Goal: Task Accomplishment & Management: Manage account settings

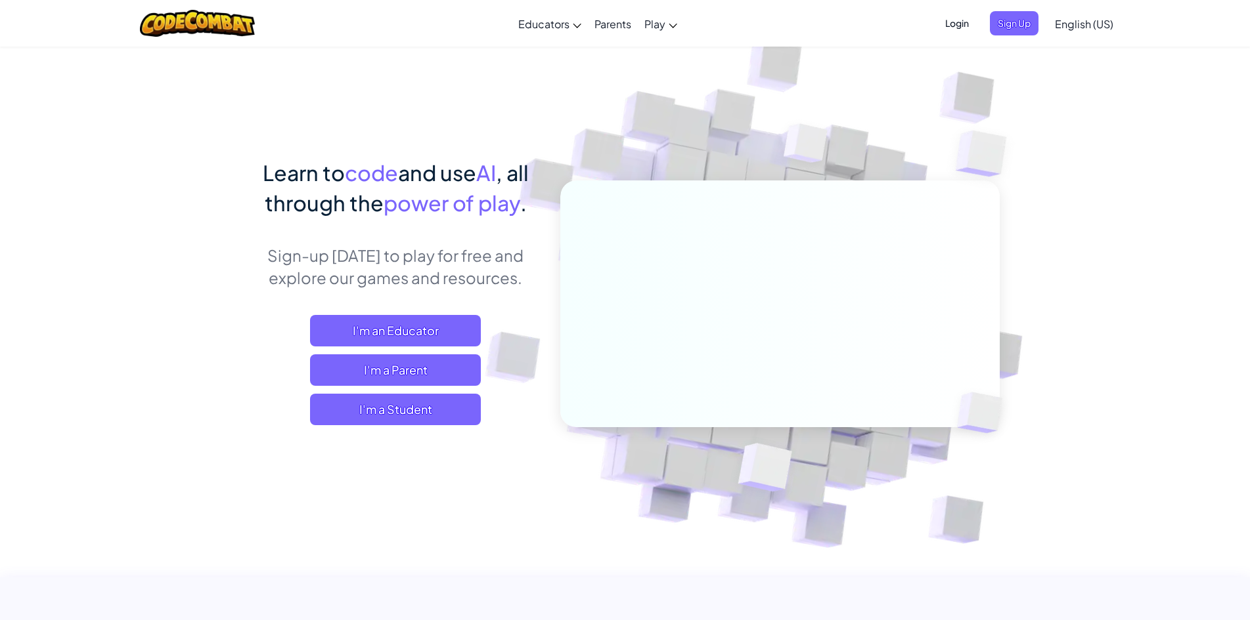
click at [956, 26] on span "Login" at bounding box center [956, 23] width 39 height 24
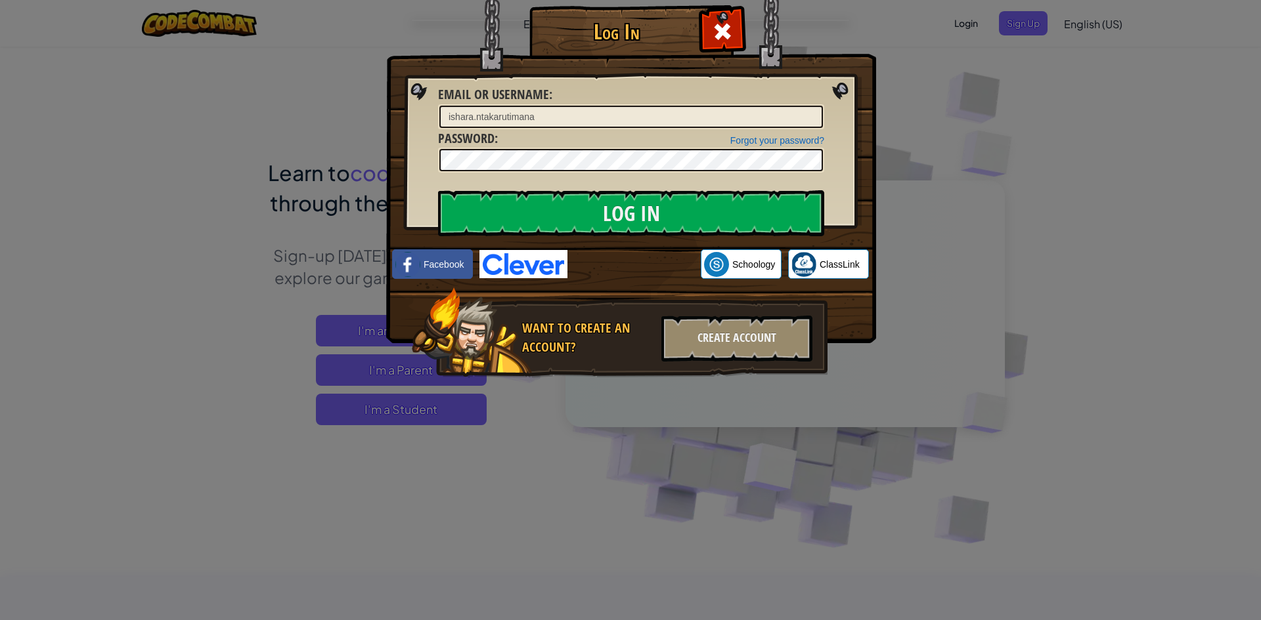
click at [677, 84] on img at bounding box center [631, 152] width 490 height 382
click at [704, 215] on input "Log In" at bounding box center [631, 213] width 386 height 46
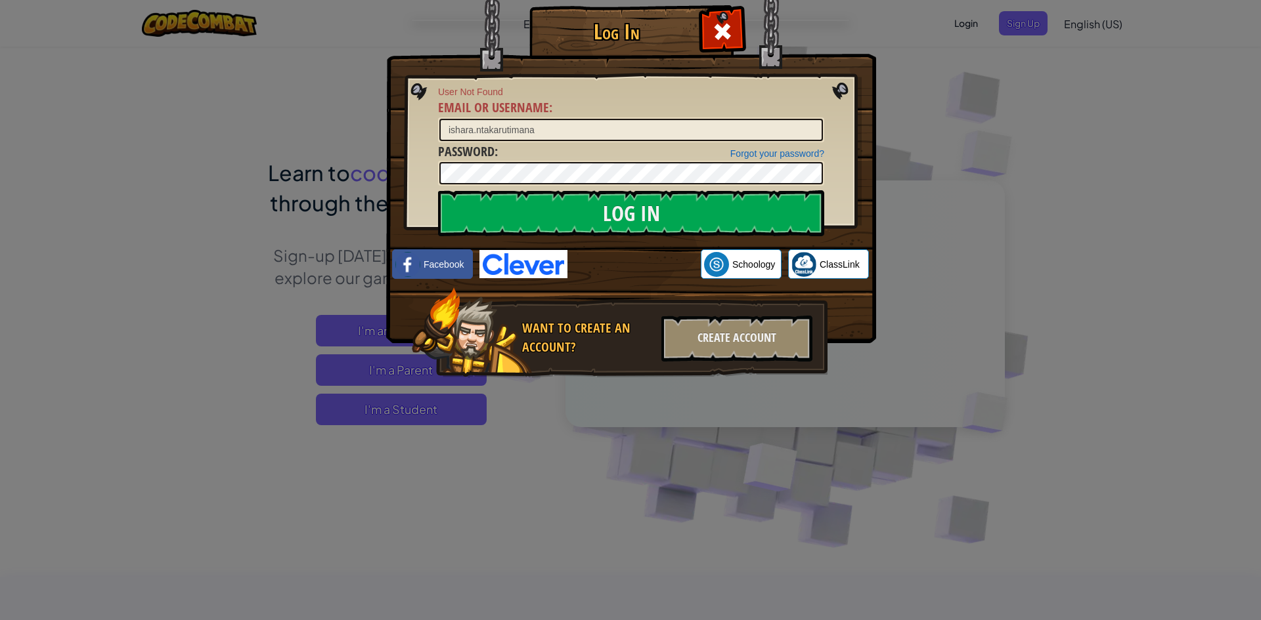
click at [517, 186] on div at bounding box center [631, 173] width 386 height 25
click at [530, 129] on input "ishara.ntakarutimana" at bounding box center [630, 130] width 383 height 22
click at [546, 126] on input "ishara.ntakarutimana" at bounding box center [630, 130] width 383 height 22
type input "[EMAIL_ADDRESS][DOMAIN_NAME]"
click at [438, 190] on input "Log In" at bounding box center [631, 213] width 386 height 46
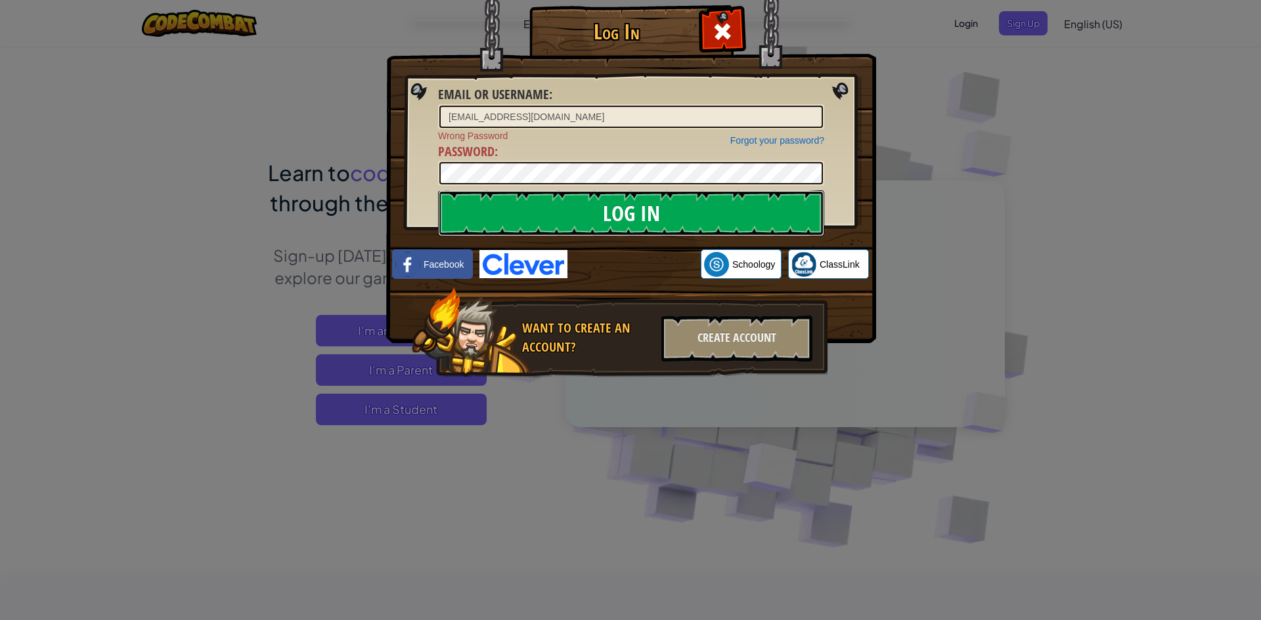
click at [579, 209] on input "Log In" at bounding box center [631, 213] width 386 height 46
click at [575, 206] on input "Log In" at bounding box center [631, 213] width 386 height 46
click at [569, 209] on input "Log In" at bounding box center [631, 213] width 386 height 46
